Goal: Information Seeking & Learning: Learn about a topic

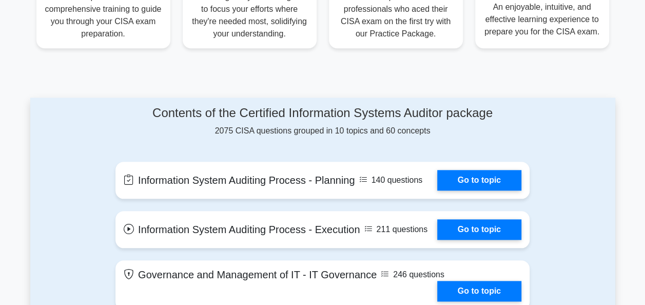
scroll to position [459, 0]
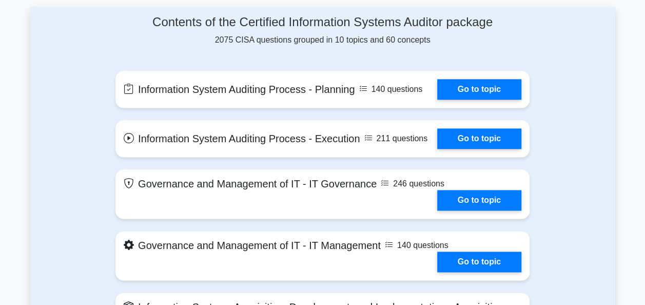
scroll to position [549, 0]
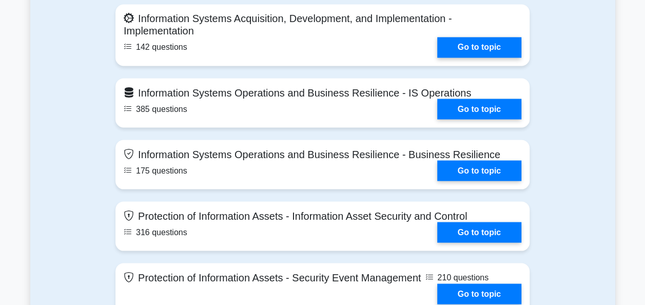
scroll to position [913, 0]
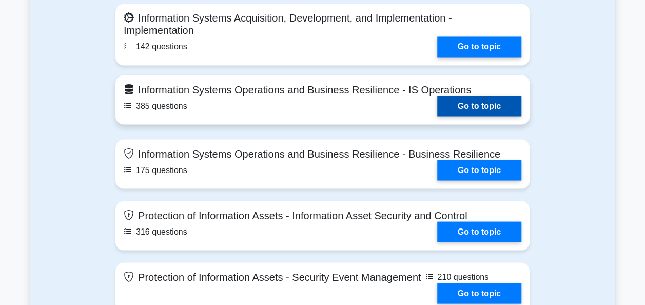
click at [459, 105] on link "Go to topic" at bounding box center [479, 105] width 84 height 21
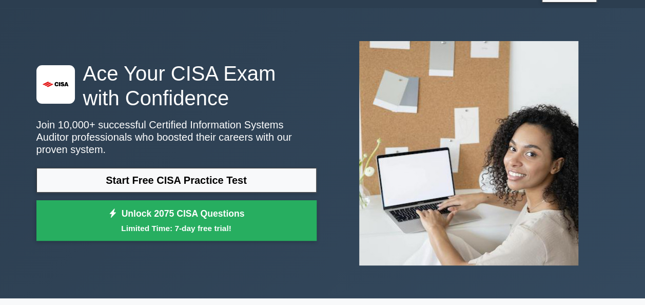
scroll to position [0, 0]
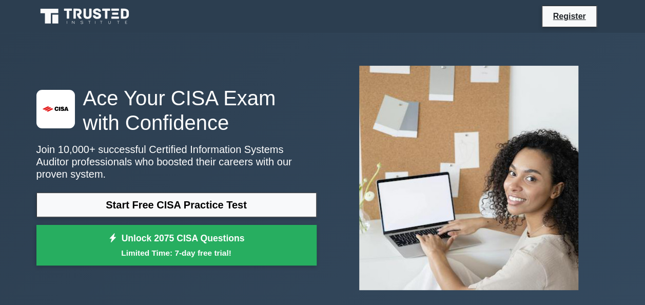
click at [177, 98] on h1 "Ace Your CISA Exam with Confidence" at bounding box center [176, 110] width 280 height 49
click at [286, 7] on div "Register" at bounding box center [376, 17] width 466 height 22
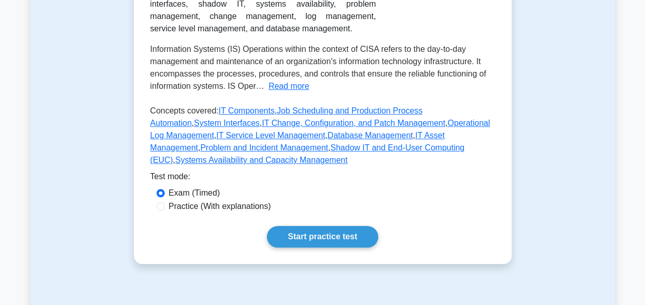
scroll to position [296, 0]
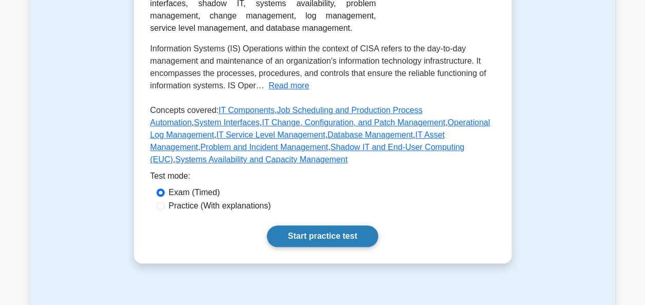
click at [341, 235] on link "Start practice test" at bounding box center [322, 236] width 111 height 22
